Goal: Information Seeking & Learning: Learn about a topic

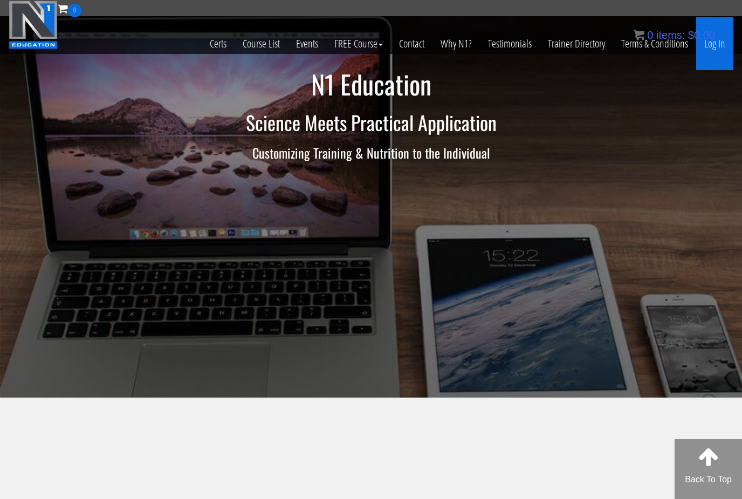
click at [714, 52] on link "Log In" at bounding box center [714, 43] width 37 height 53
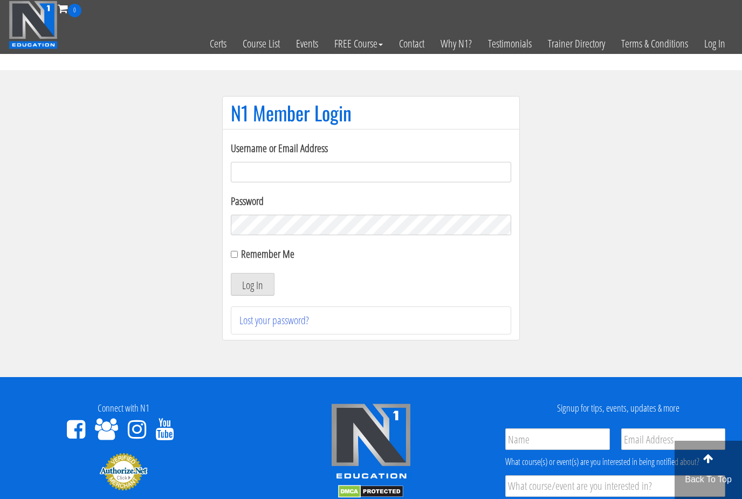
type input "sheetal.d81@gmail.com"
click at [252, 285] on button "Log In" at bounding box center [253, 284] width 44 height 23
click at [235, 258] on input "Remember Me" at bounding box center [234, 254] width 7 height 7
click at [238, 252] on input "Remember Me" at bounding box center [234, 254] width 7 height 7
click at [234, 255] on input "Remember Me" at bounding box center [234, 254] width 7 height 7
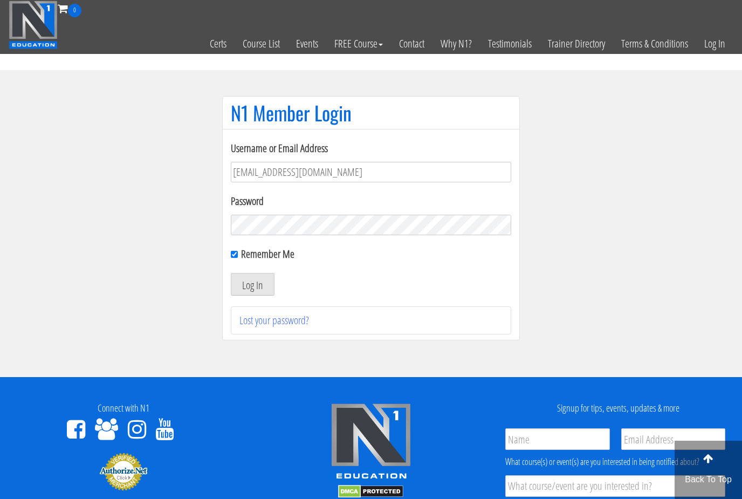
click at [237, 258] on input "Remember Me" at bounding box center [234, 254] width 7 height 7
click at [237, 256] on input "Remember Me" at bounding box center [234, 254] width 7 height 7
checkbox input "true"
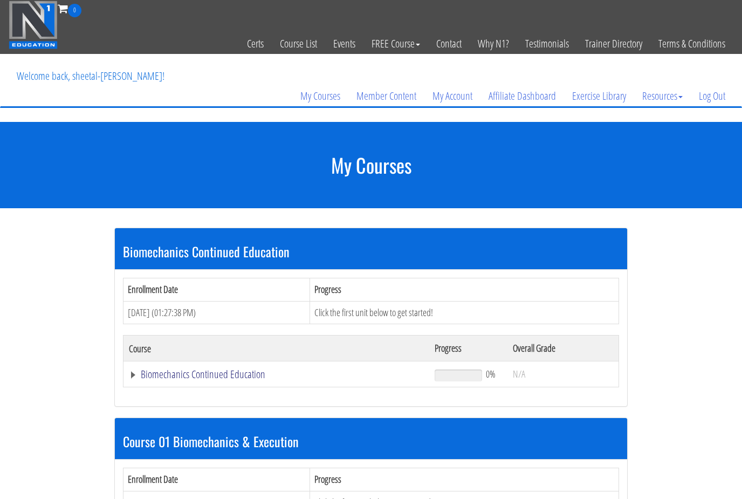
click at [231, 374] on link "Biomechanics Continued Education" at bounding box center [276, 374] width 295 height 11
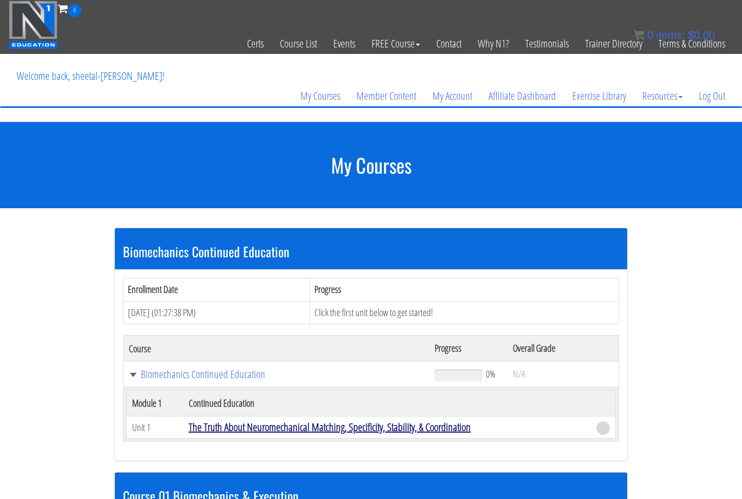
click at [266, 429] on link "The Truth About Neuromechanical Matching, Specificity, Stability, & Coordination" at bounding box center [330, 426] width 282 height 15
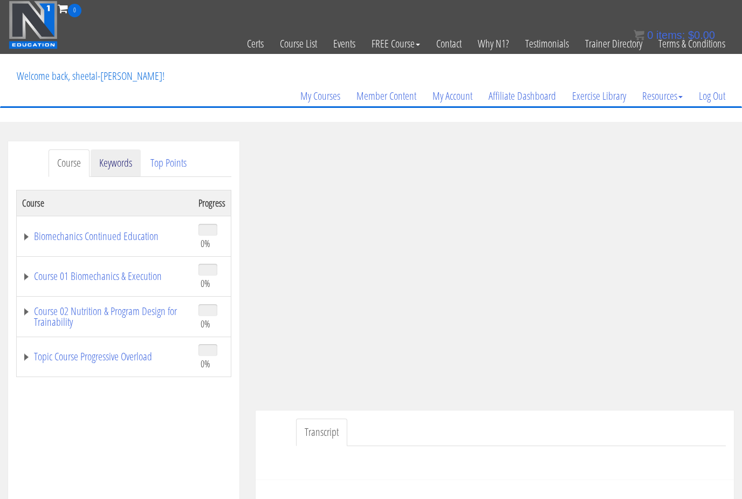
click at [116, 168] on link "Keywords" at bounding box center [116, 162] width 50 height 27
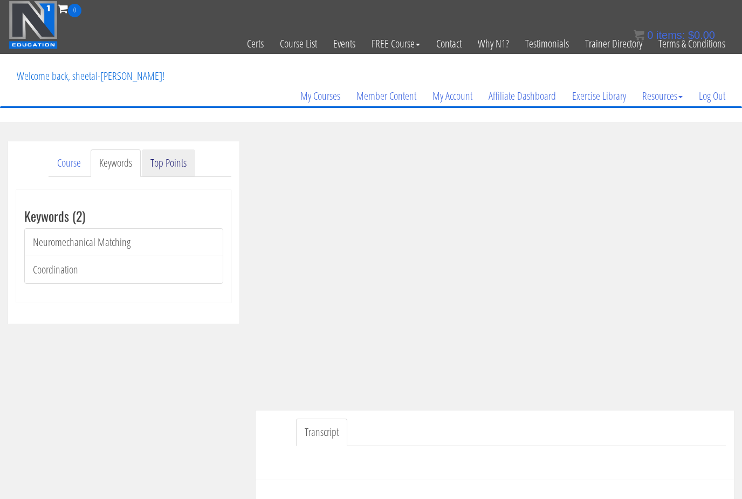
click at [174, 170] on link "Top Points" at bounding box center [168, 162] width 53 height 27
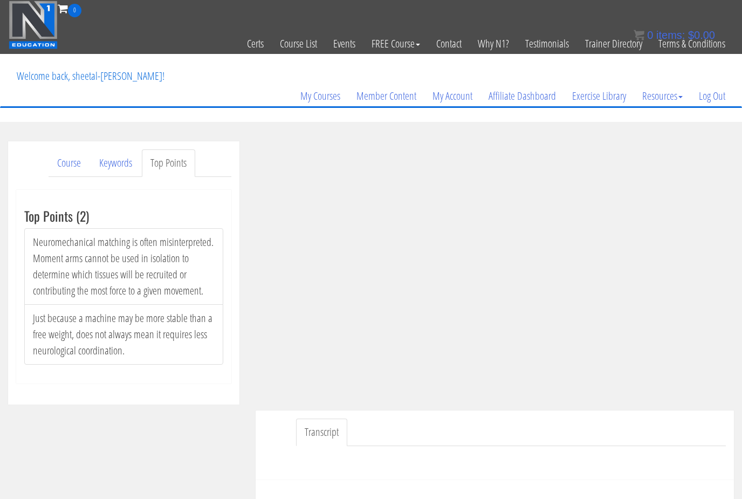
click at [740, 331] on div "Sheetal Berg sheetal.d81@gmail.com 2025-08-12 50.34.76.88 Transcript Take the Q…" at bounding box center [494, 344] width 494 height 406
click at [79, 170] on link "Course" at bounding box center [69, 162] width 41 height 27
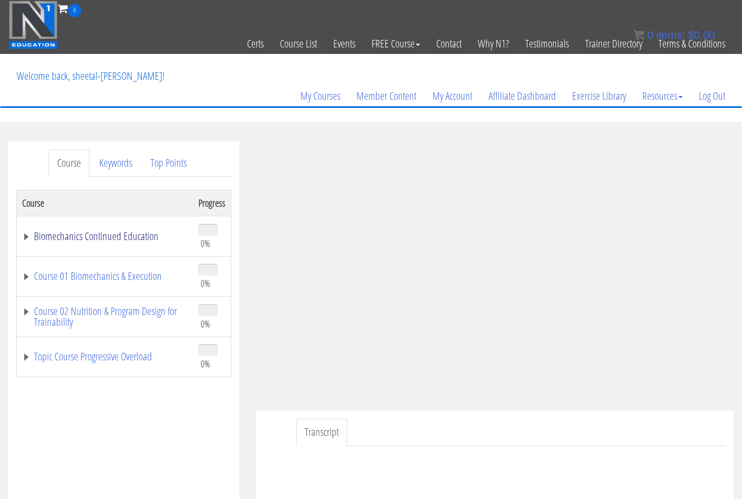
click at [61, 233] on link "Biomechanics Continued Education" at bounding box center [105, 236] width 166 height 11
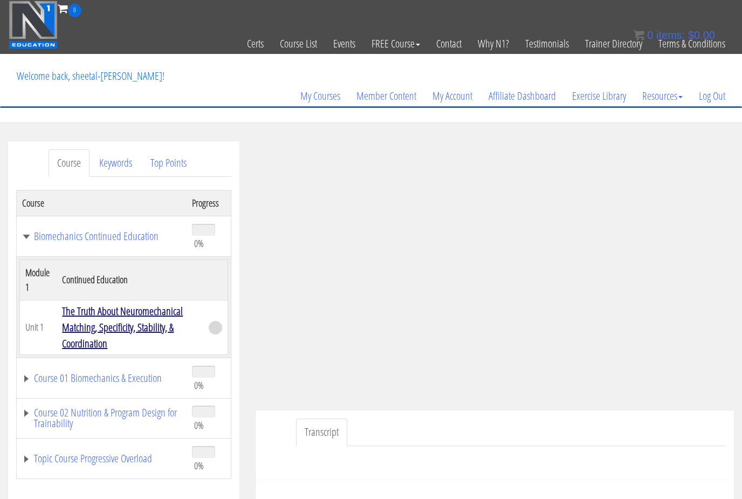
click at [114, 325] on link "The Truth About Neuromechanical Matching, Specificity, Stability, & Coordination" at bounding box center [122, 327] width 121 height 47
